Goal: Entertainment & Leisure: Consume media (video, audio)

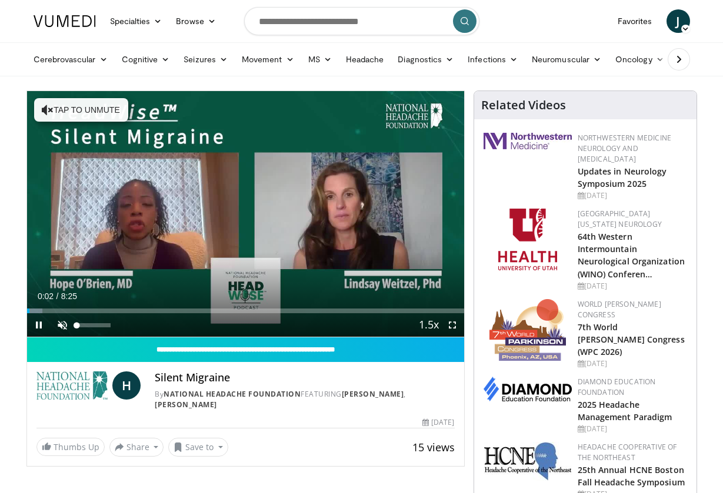
click at [59, 324] on span "Video Player" at bounding box center [63, 325] width 24 height 24
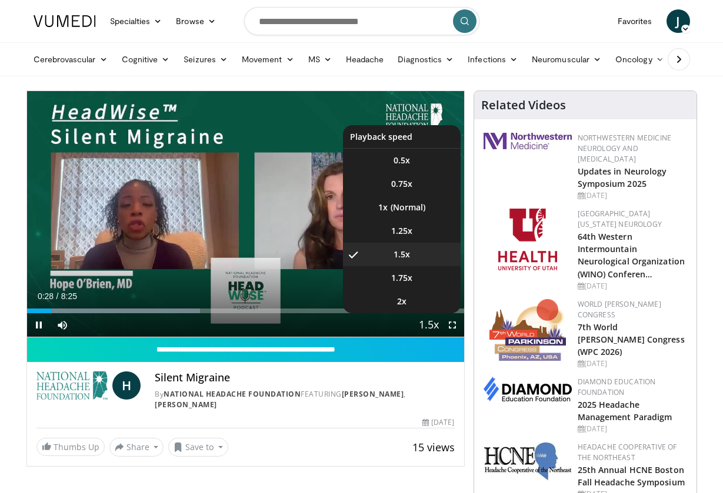
click at [431, 325] on span "Video Player" at bounding box center [428, 326] width 16 height 24
click at [409, 207] on li "1x" at bounding box center [402, 208] width 118 height 24
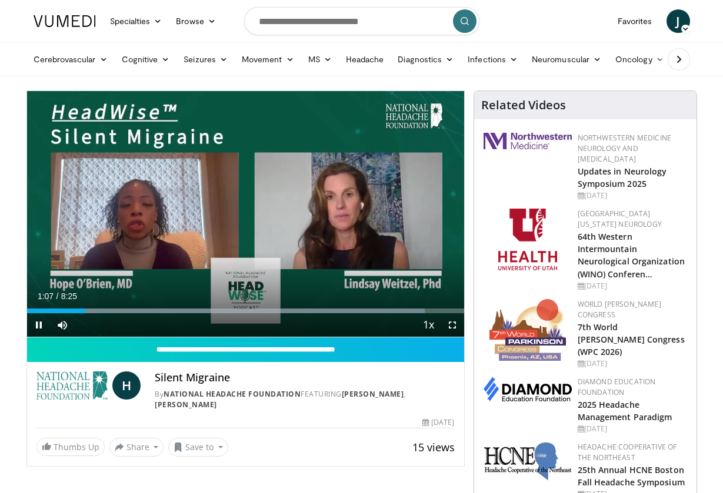
click at [452, 326] on span "Video Player" at bounding box center [452, 325] width 24 height 24
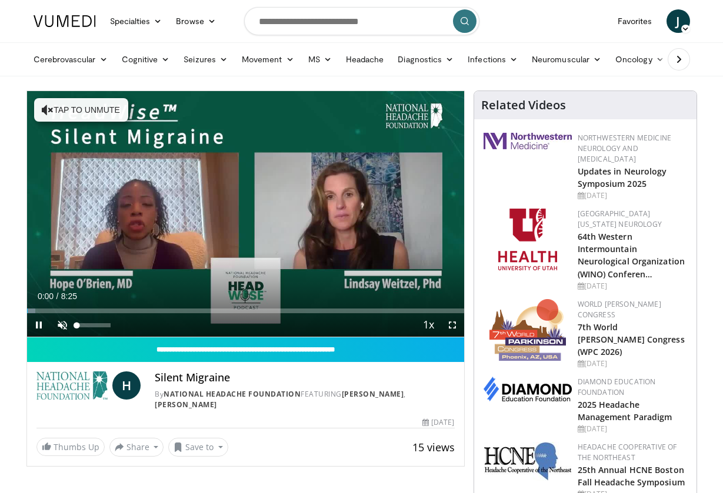
click at [65, 323] on span "Video Player" at bounding box center [63, 325] width 24 height 24
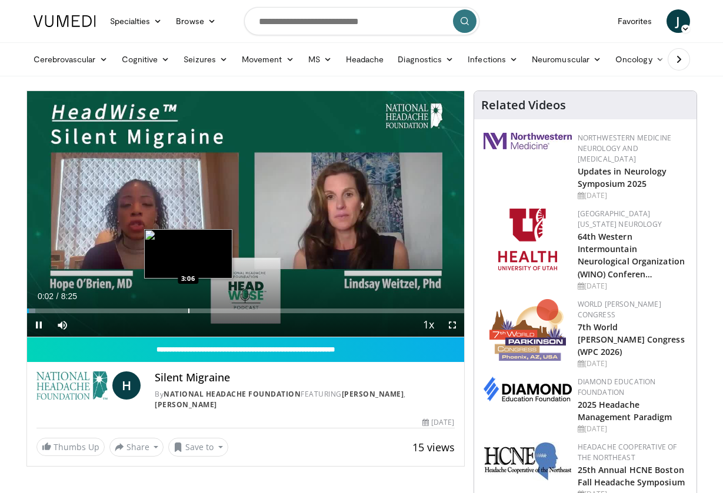
click at [188, 308] on div "Loaded : 1.96% 0:02 3:06" at bounding box center [245, 307] width 437 height 11
